Goal: Book appointment/travel/reservation

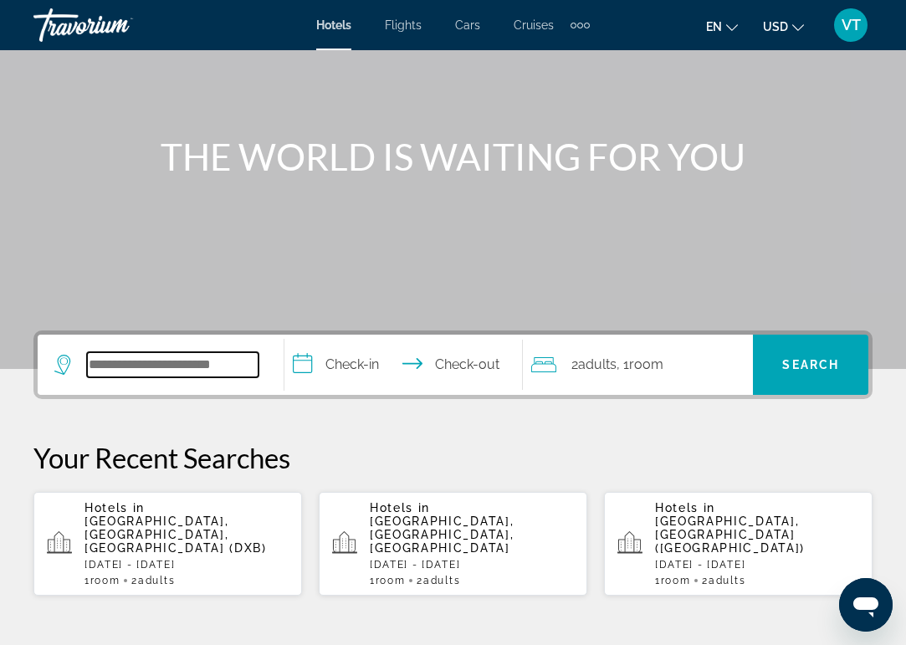
click at [153, 364] on input "Search widget" at bounding box center [173, 364] width 172 height 25
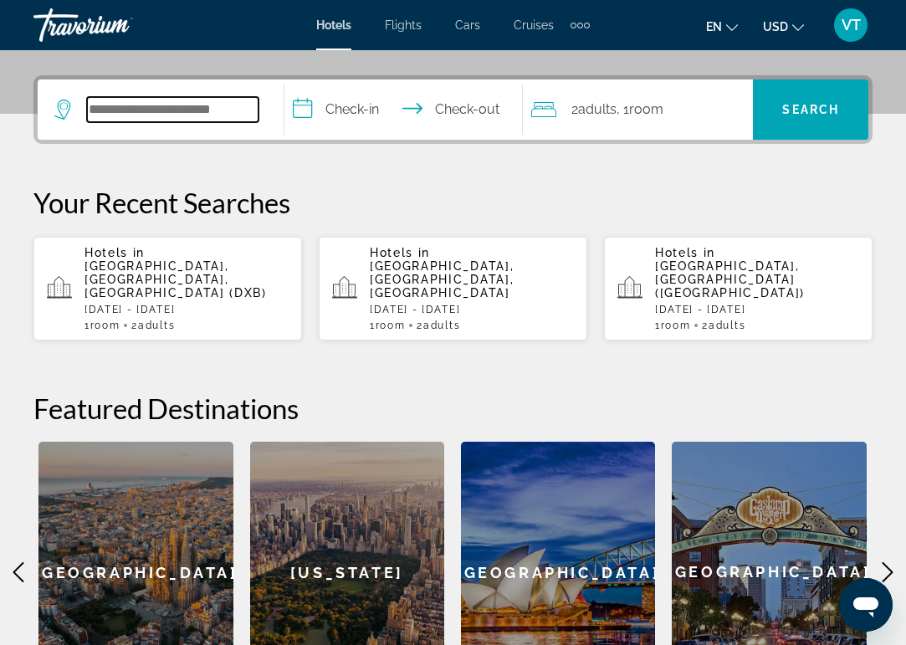
scroll to position [409, 0]
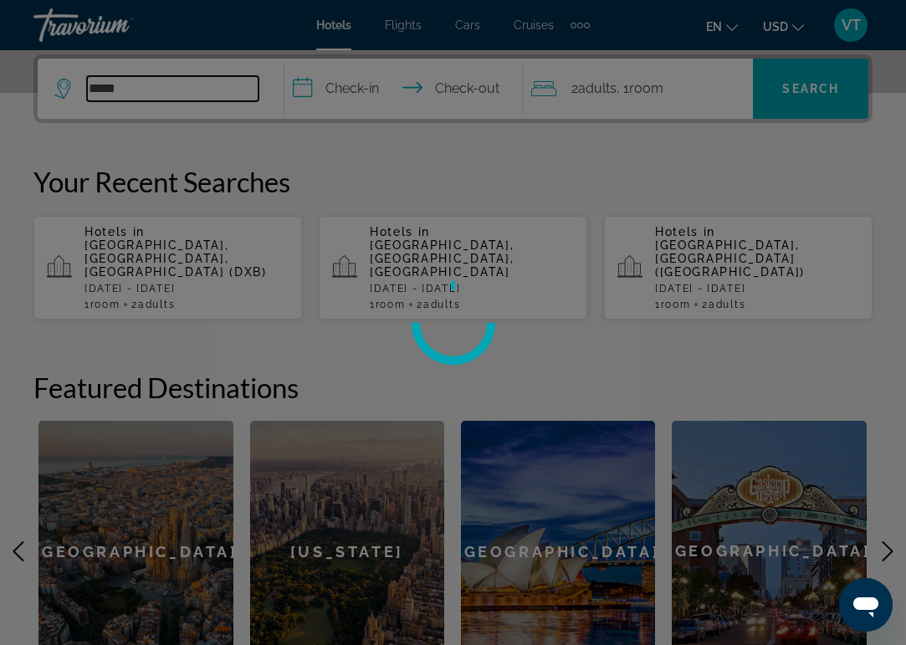
type input "******"
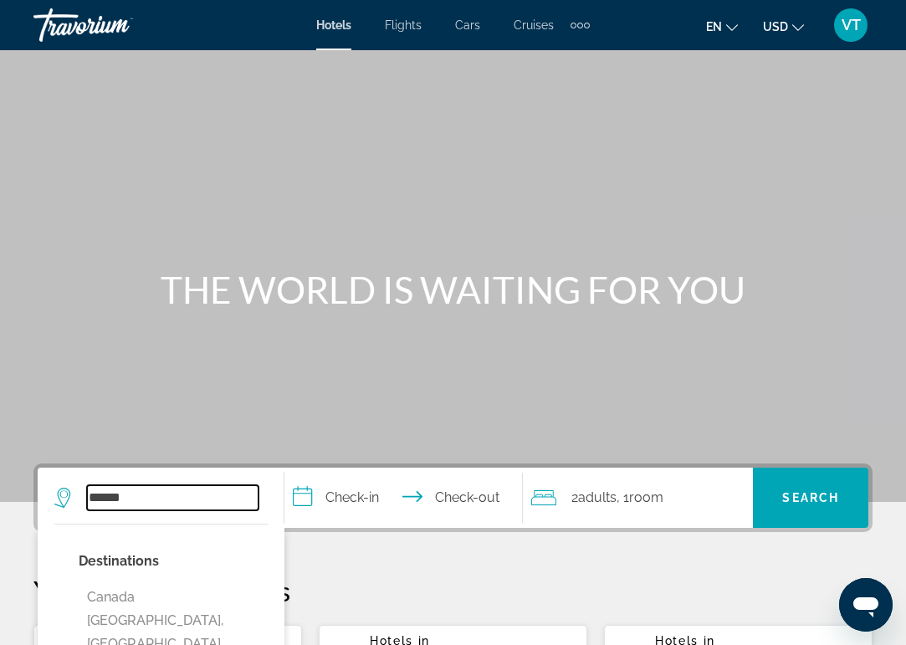
scroll to position [0, 0]
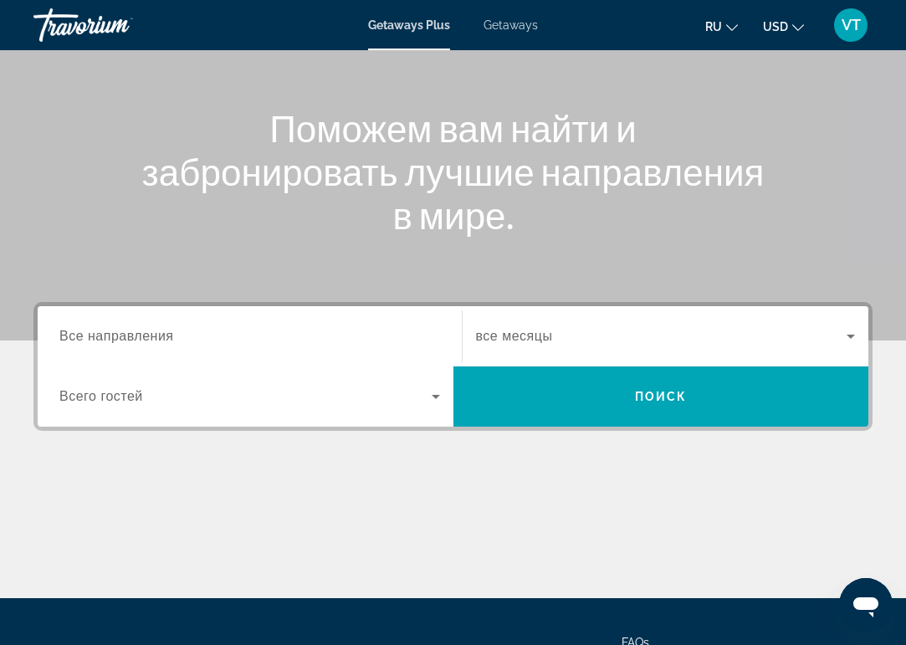
scroll to position [162, 0]
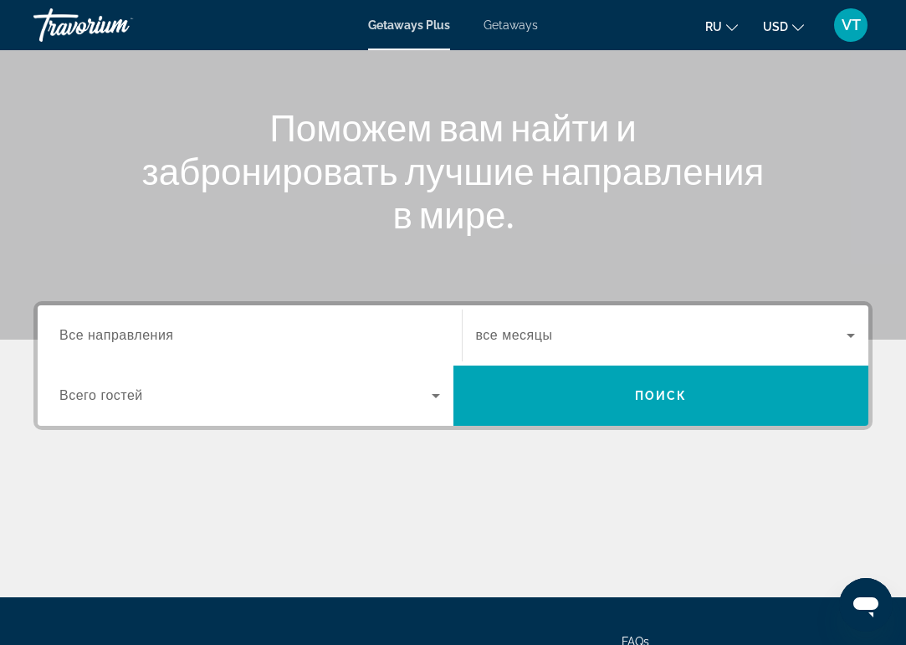
click at [109, 334] on span "Все направления" at bounding box center [116, 335] width 115 height 14
click at [109, 334] on input "Destination Все направления" at bounding box center [249, 336] width 381 height 20
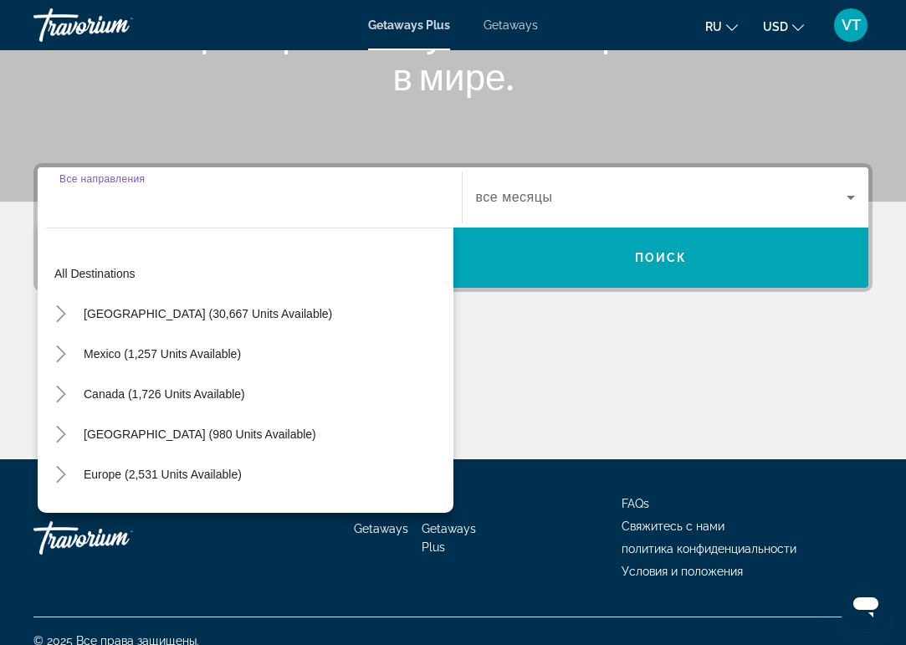
scroll to position [320, 0]
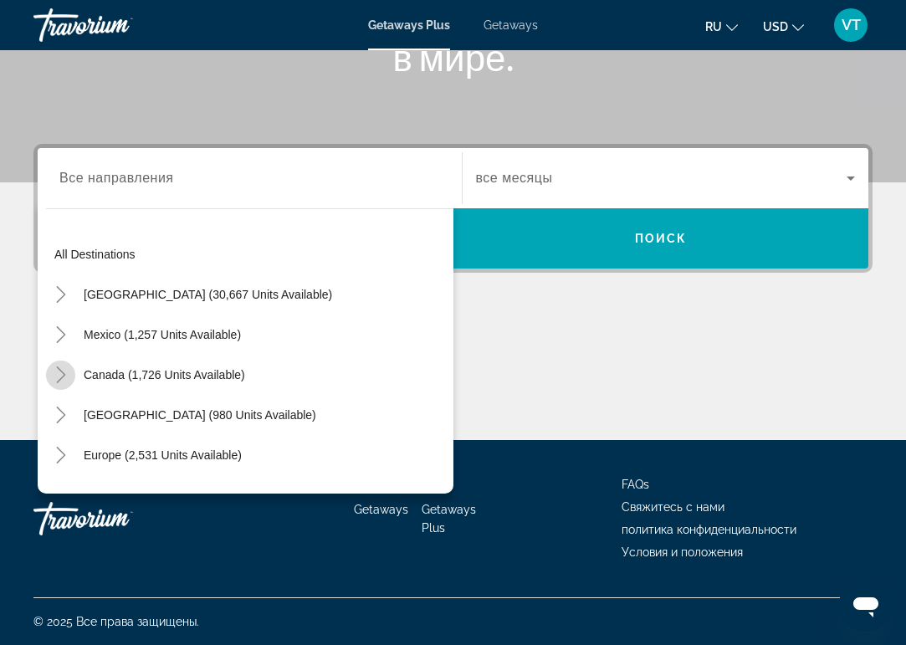
click at [56, 379] on icon "Toggle Canada (1,726 units available)" at bounding box center [61, 375] width 17 height 17
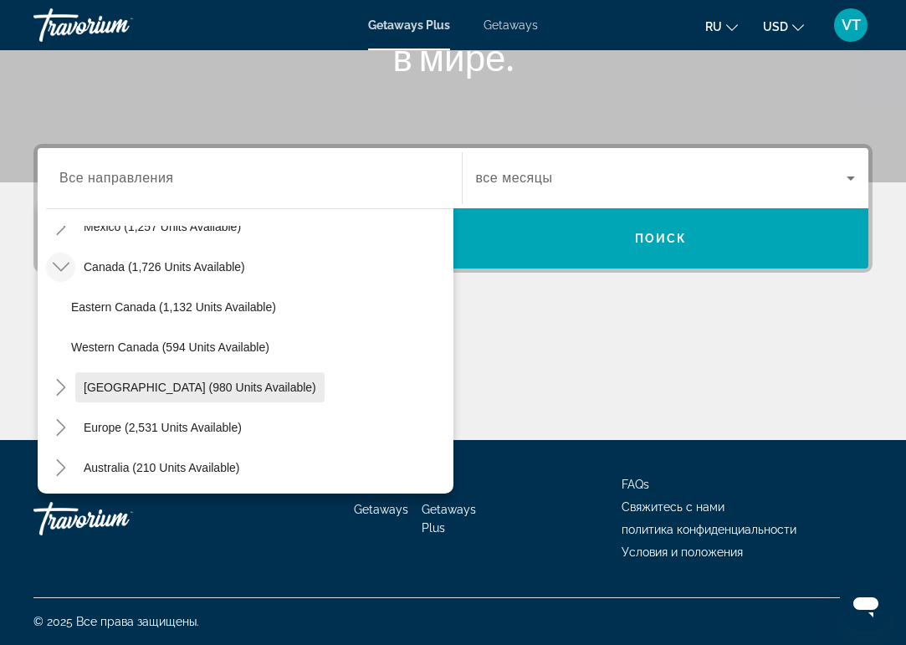
scroll to position [74, 0]
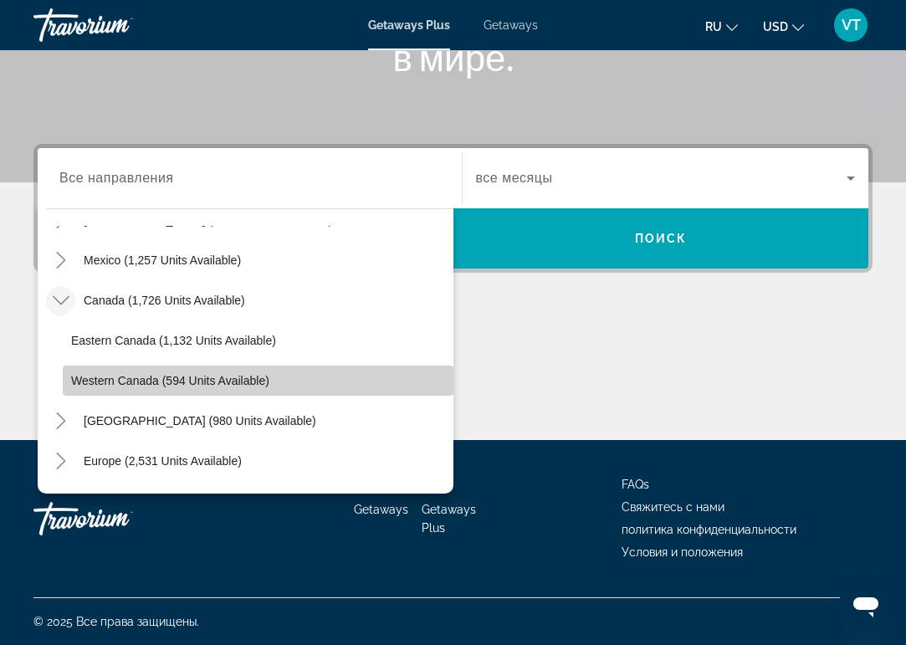
click at [232, 385] on span "Western Canada (594 units available)" at bounding box center [170, 380] width 198 height 13
type input "**********"
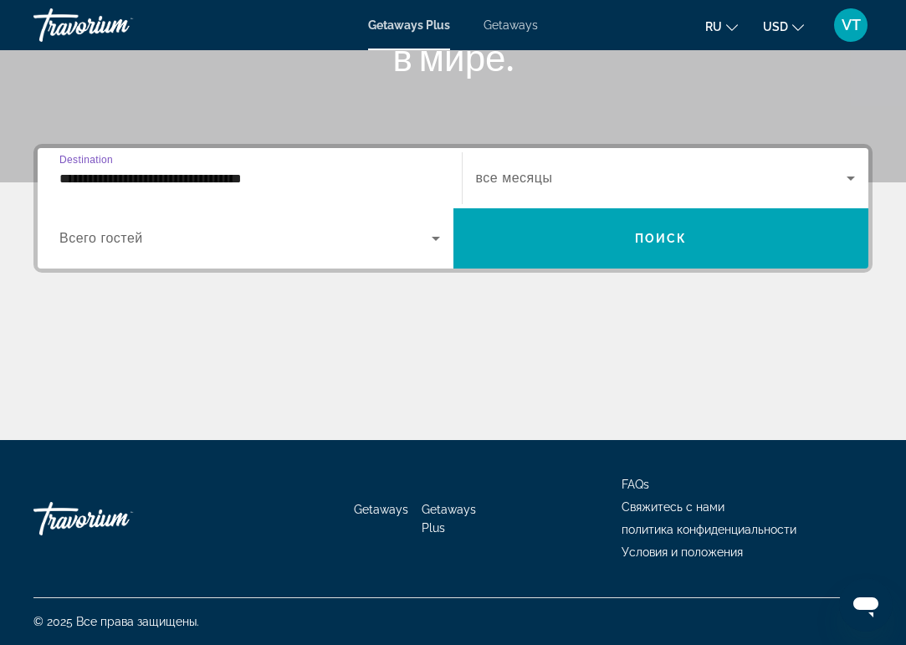
click at [272, 236] on span "Search widget" at bounding box center [245, 239] width 372 height 20
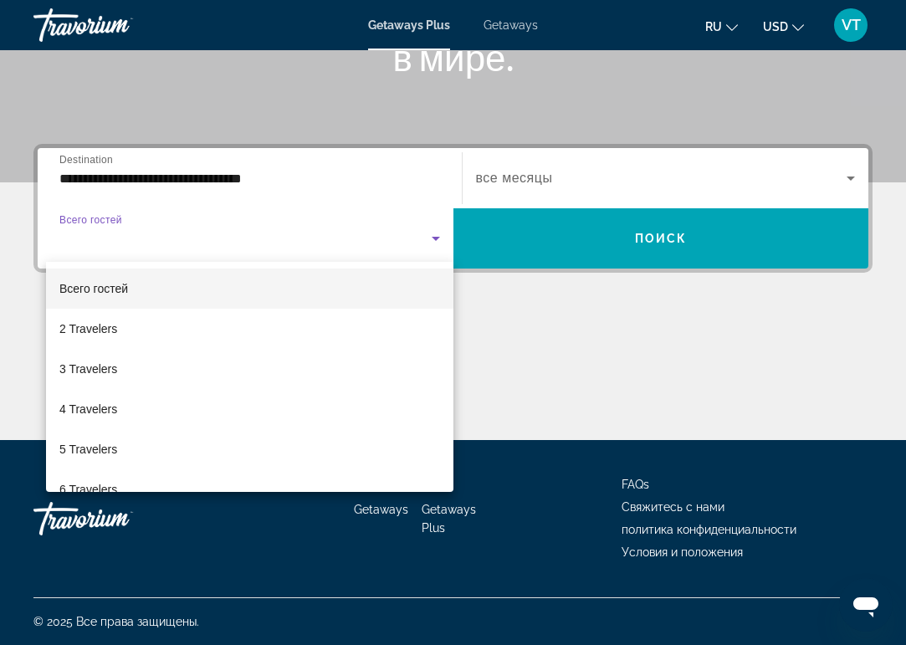
click at [582, 181] on div at bounding box center [453, 322] width 906 height 645
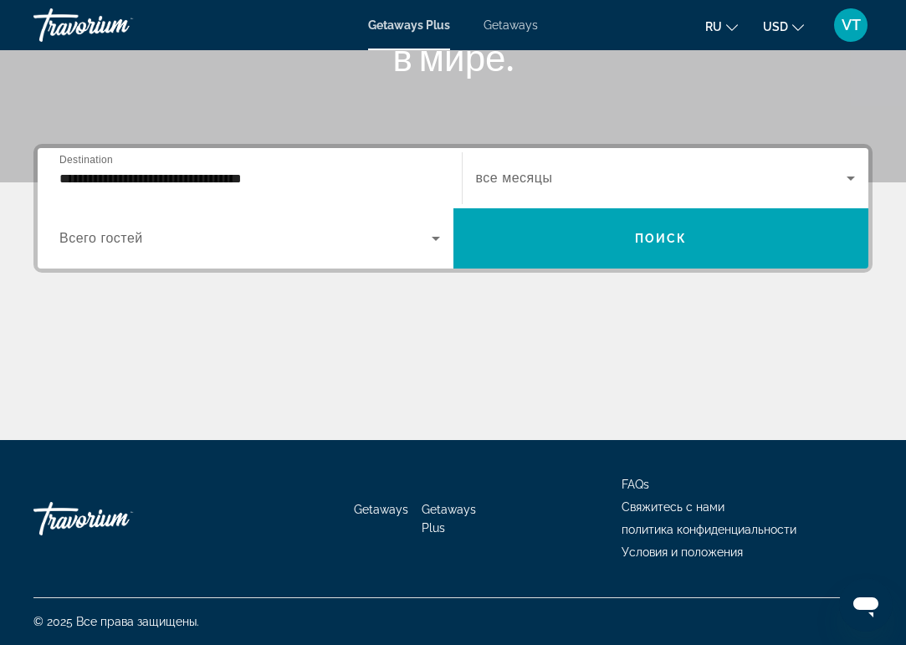
click at [582, 181] on span "Search widget" at bounding box center [662, 178] width 372 height 20
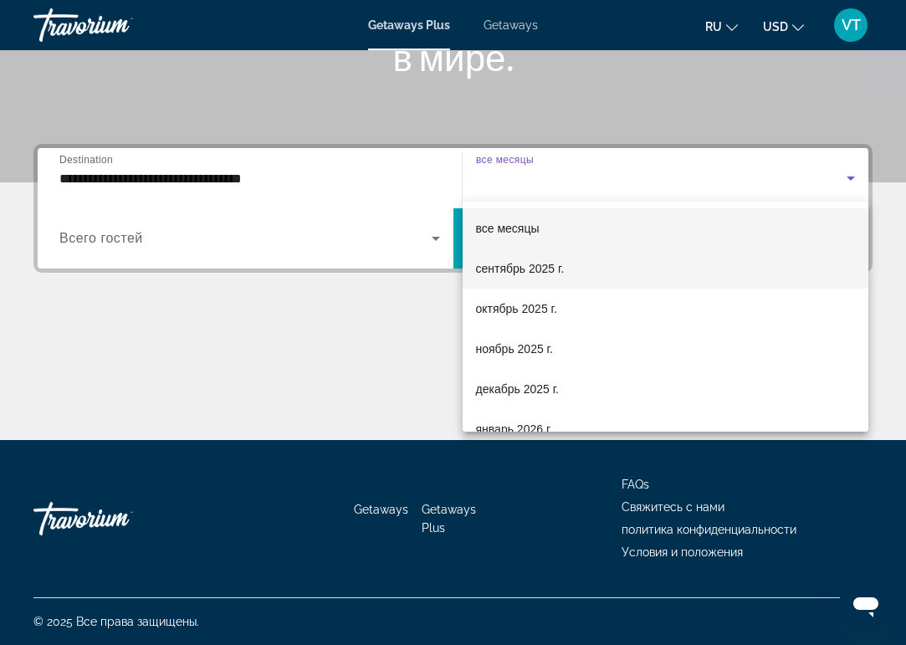
click at [545, 275] on span "сентябрь 2025 г." at bounding box center [520, 269] width 89 height 20
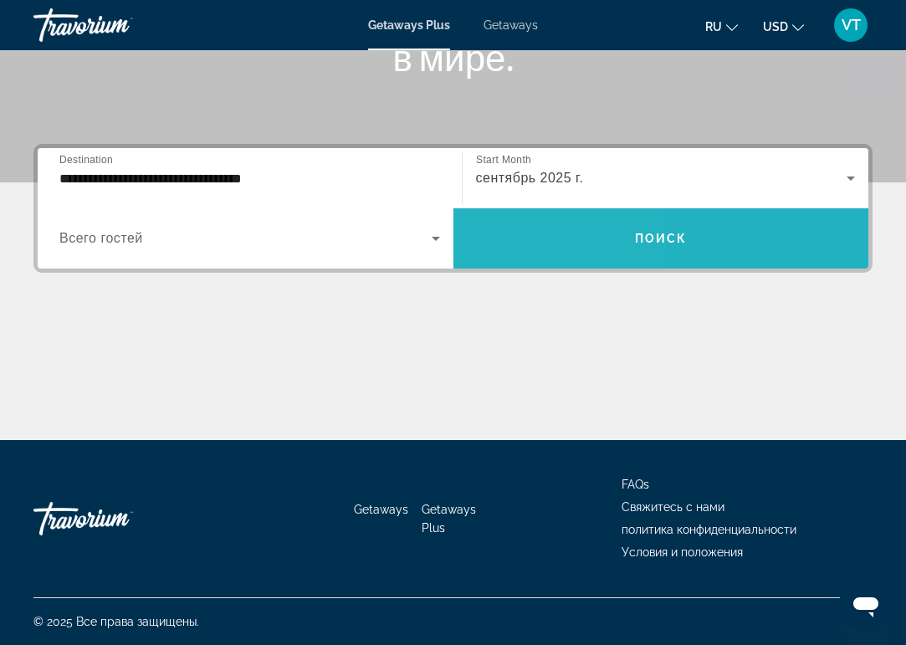
click at [557, 252] on span "Search widget" at bounding box center [662, 238] width 416 height 40
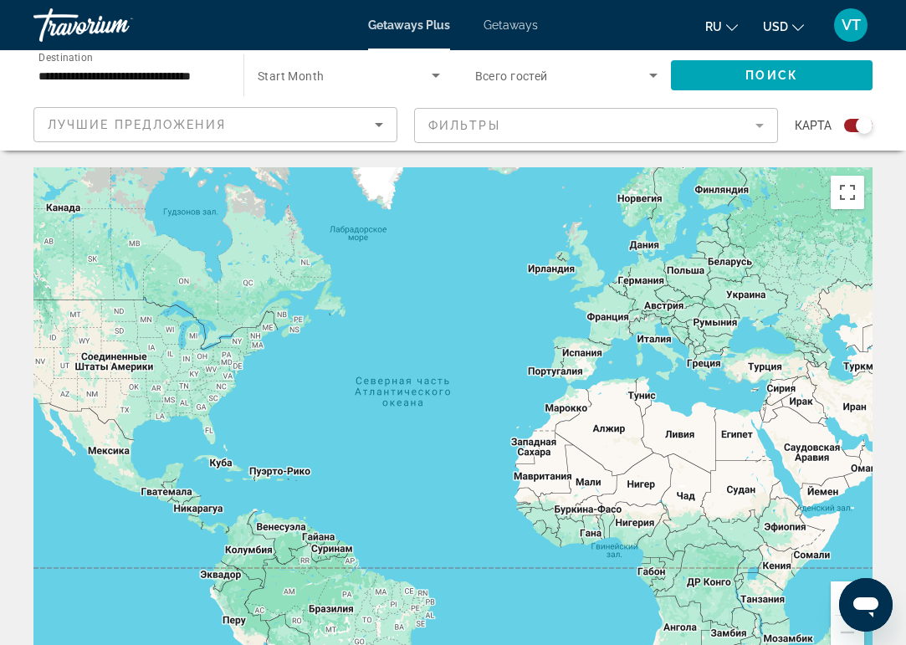
click at [523, 23] on span "Getaways" at bounding box center [511, 24] width 54 height 13
